Goal: Information Seeking & Learning: Find specific page/section

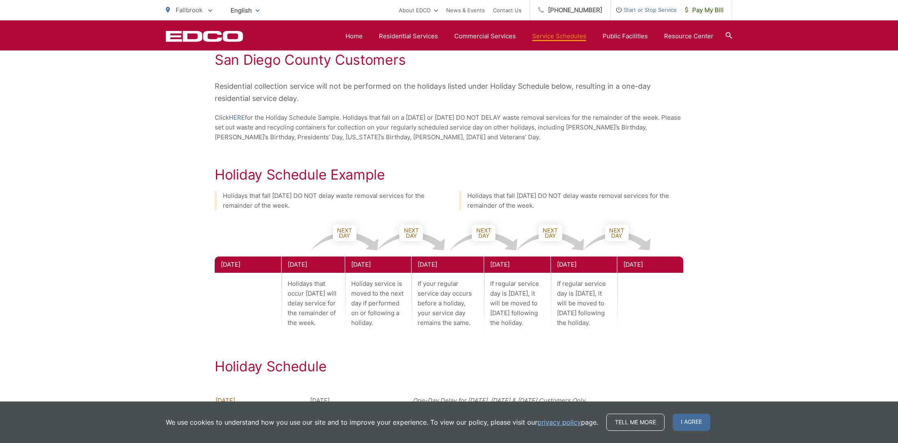
scroll to position [160, 0]
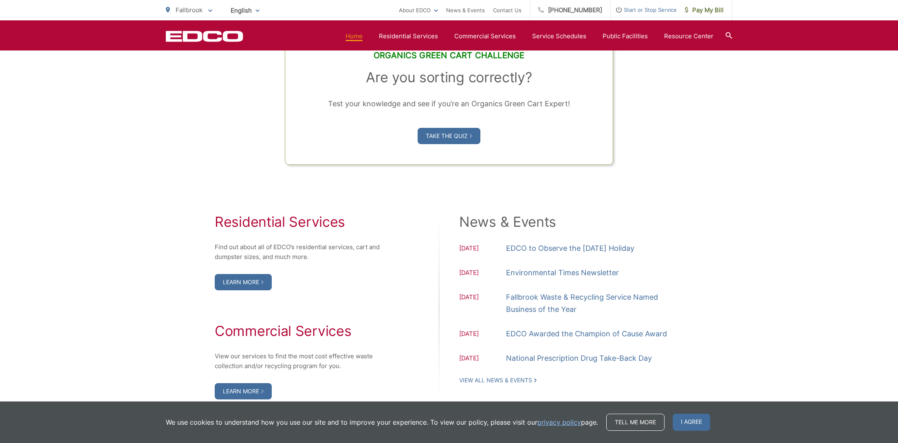
scroll to position [733, 0]
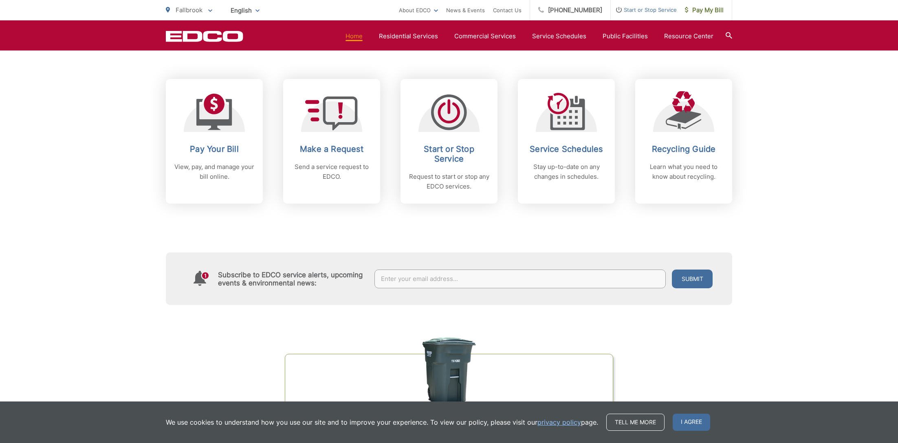
scroll to position [326, 0]
click at [648, 58] on link "Disposal Sites and Recycling Centers" at bounding box center [667, 67] width 120 height 20
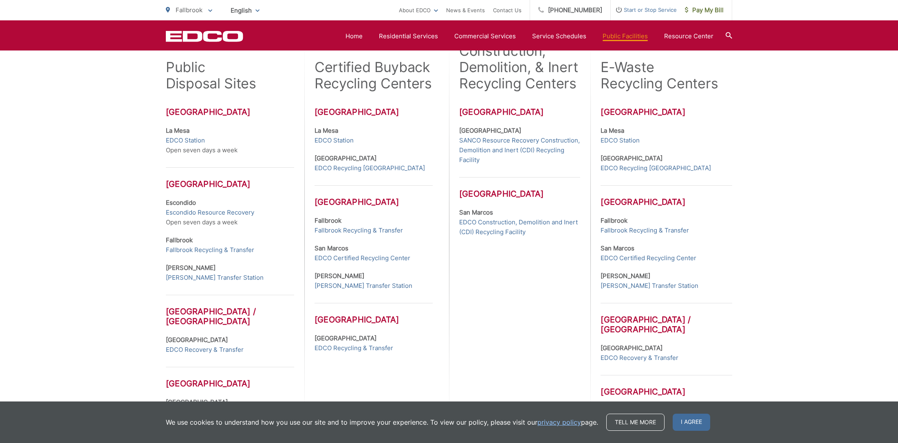
scroll to position [202, 0]
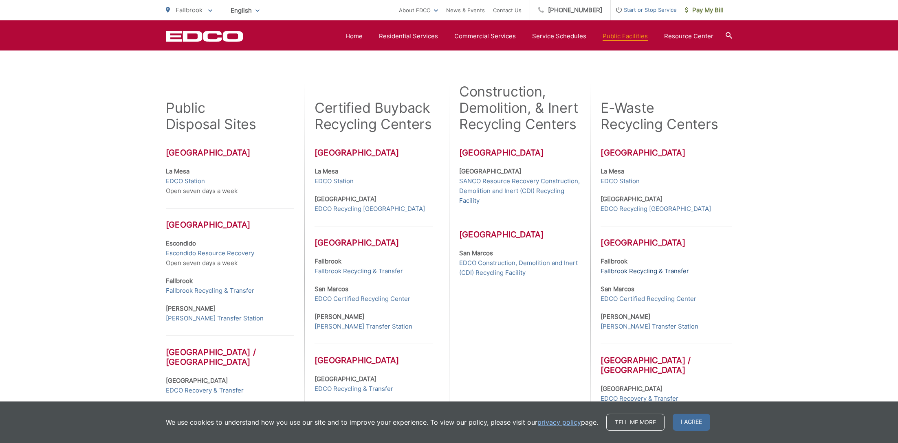
click at [654, 268] on link "Fallbrook Recycling & Transfer" at bounding box center [644, 271] width 88 height 10
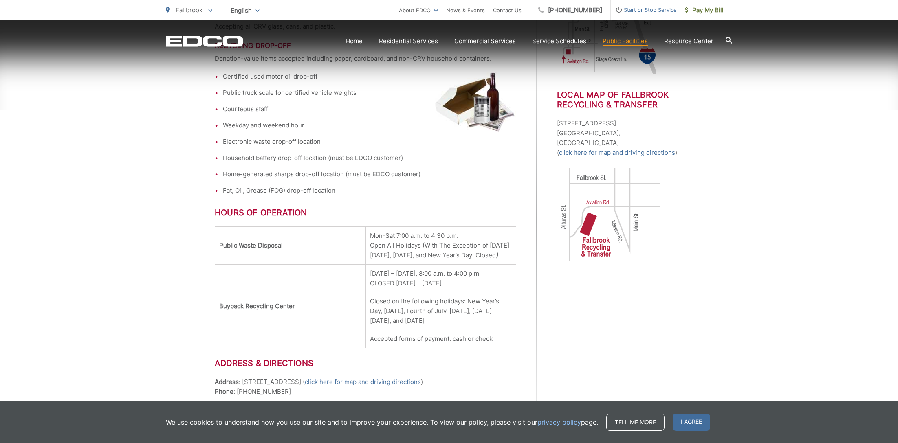
scroll to position [440, 0]
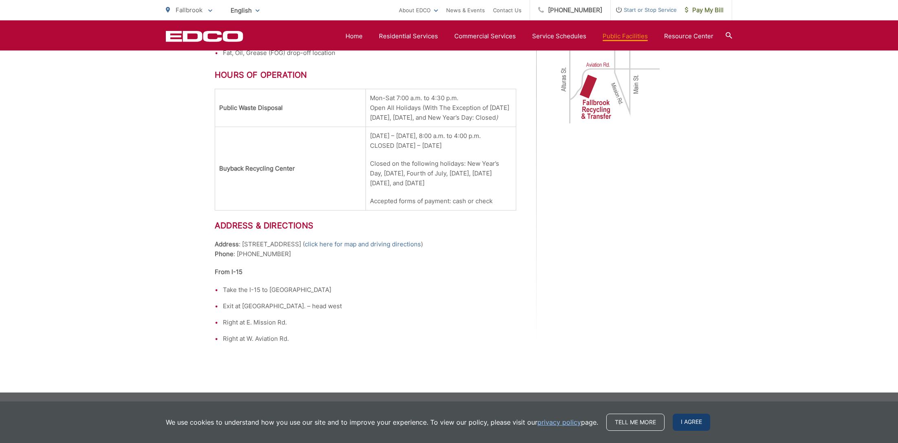
click at [694, 424] on span "I agree" at bounding box center [690, 422] width 37 height 17
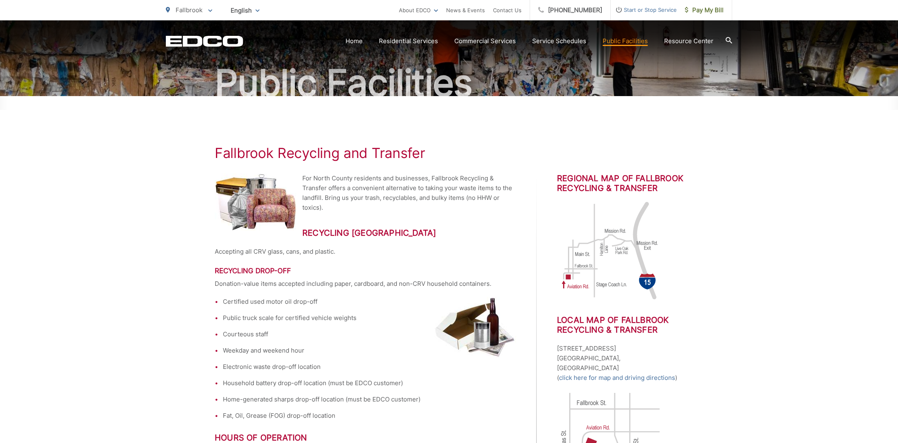
scroll to position [0, 0]
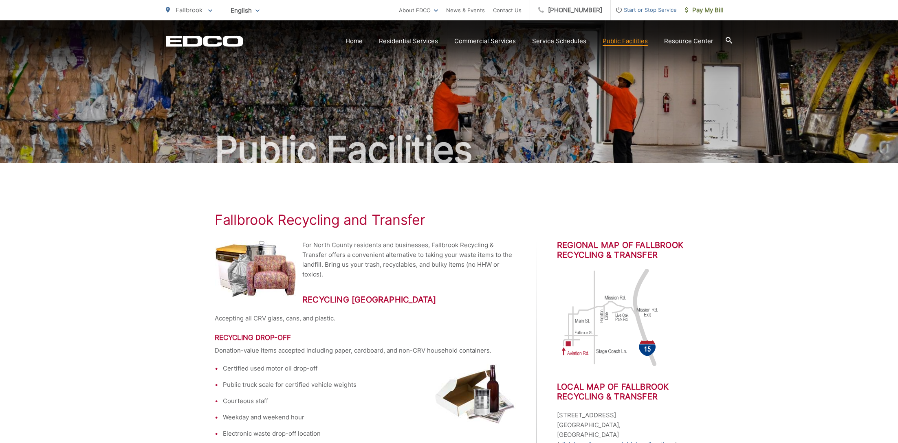
click at [727, 40] on icon at bounding box center [728, 40] width 7 height 7
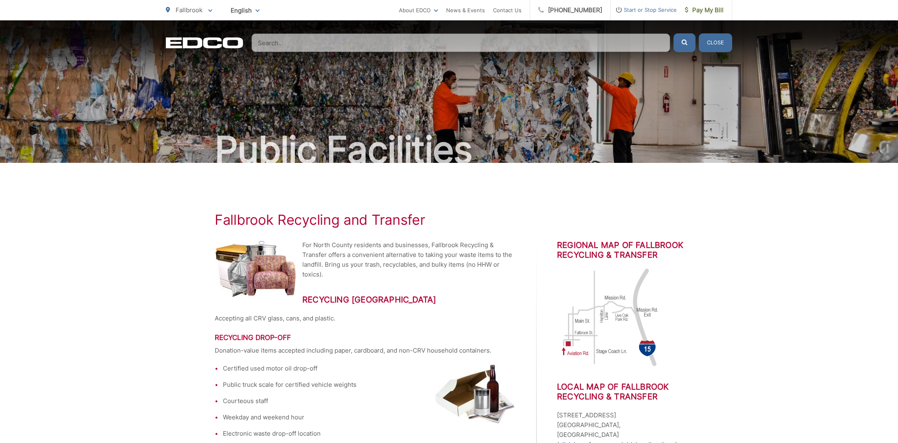
click at [373, 39] on input "Search" at bounding box center [460, 42] width 419 height 19
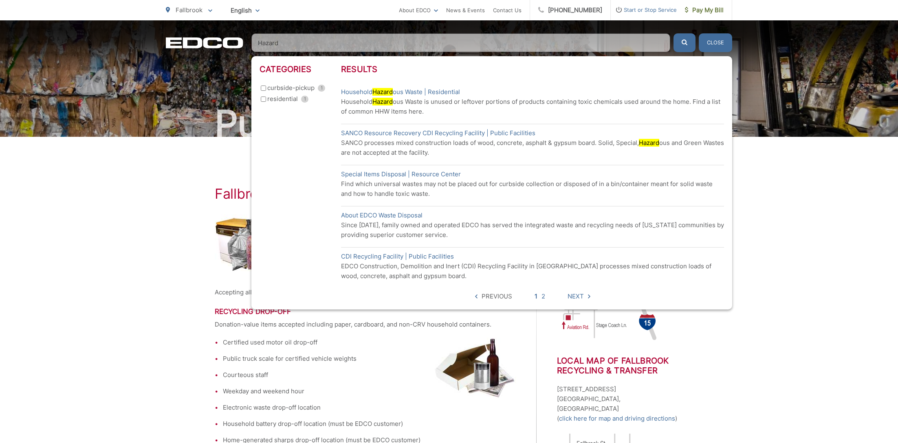
scroll to position [41, 0]
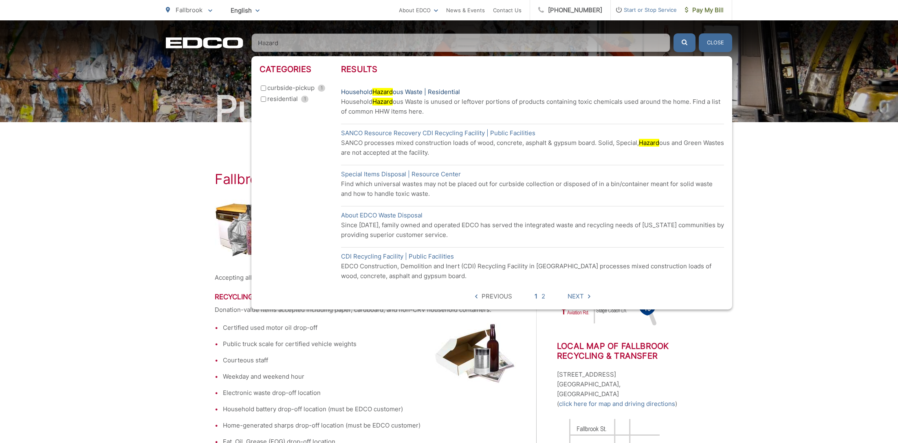
type input "Hazard"
click at [434, 89] on link "Household Hazard ous Waste | Residential" at bounding box center [400, 92] width 119 height 10
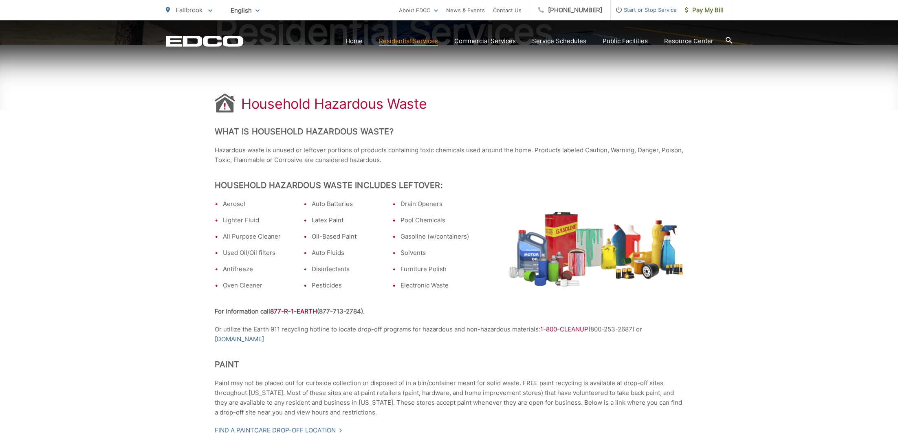
scroll to position [122, 0]
